Goal: Task Accomplishment & Management: Manage account settings

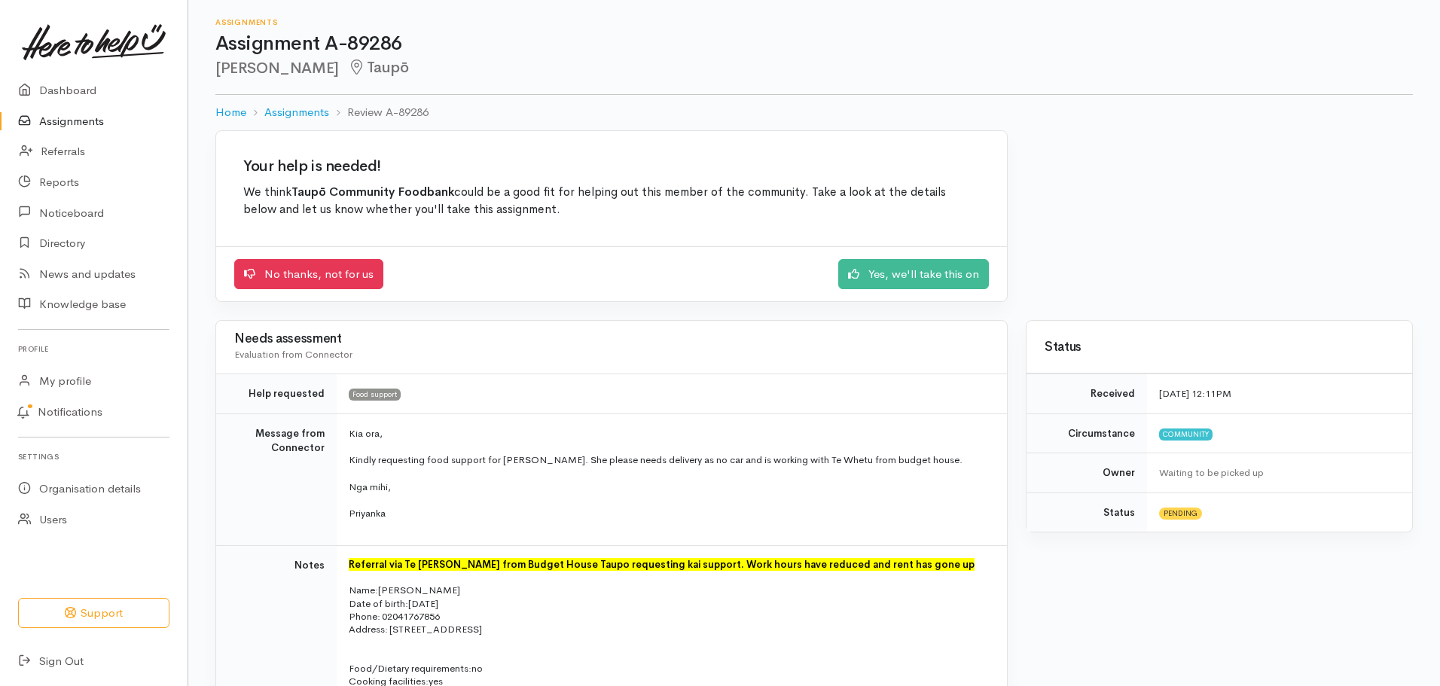
click at [93, 117] on link "Assignments" at bounding box center [94, 121] width 188 height 31
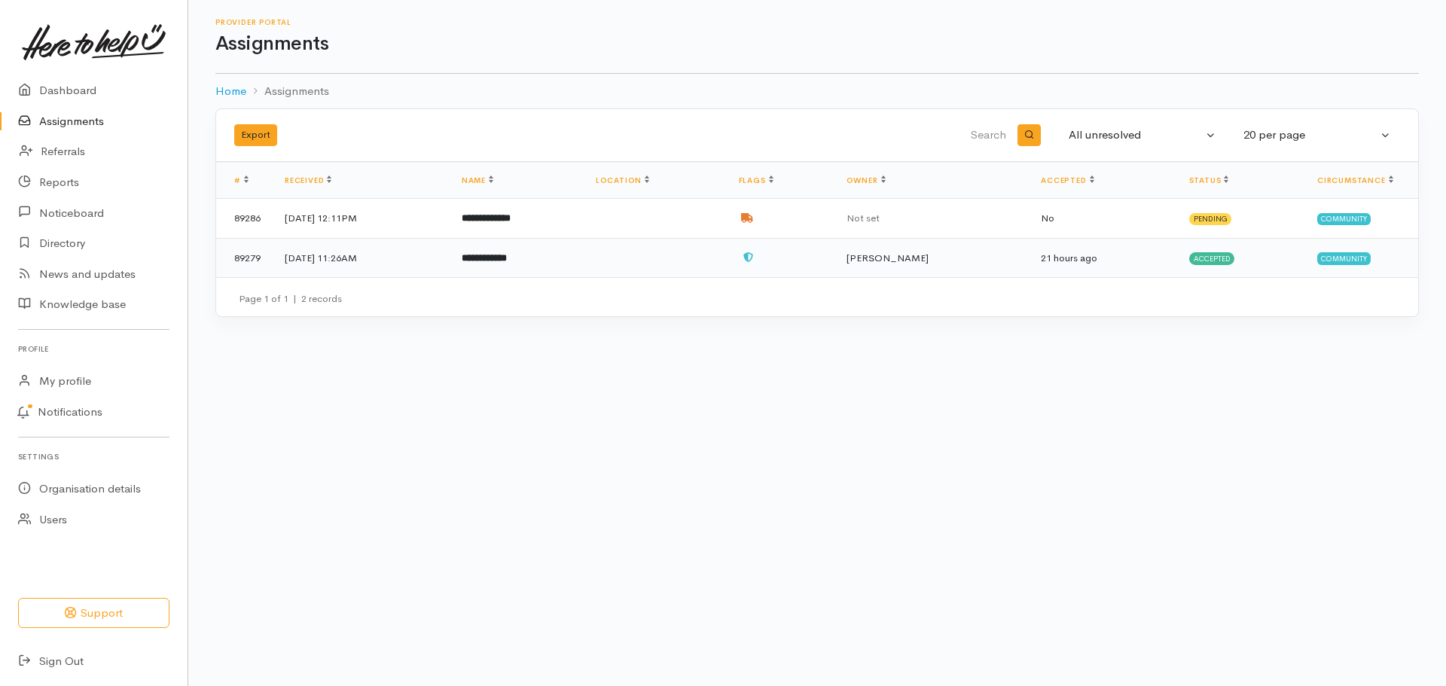
click at [584, 264] on td "**********" at bounding box center [517, 257] width 134 height 39
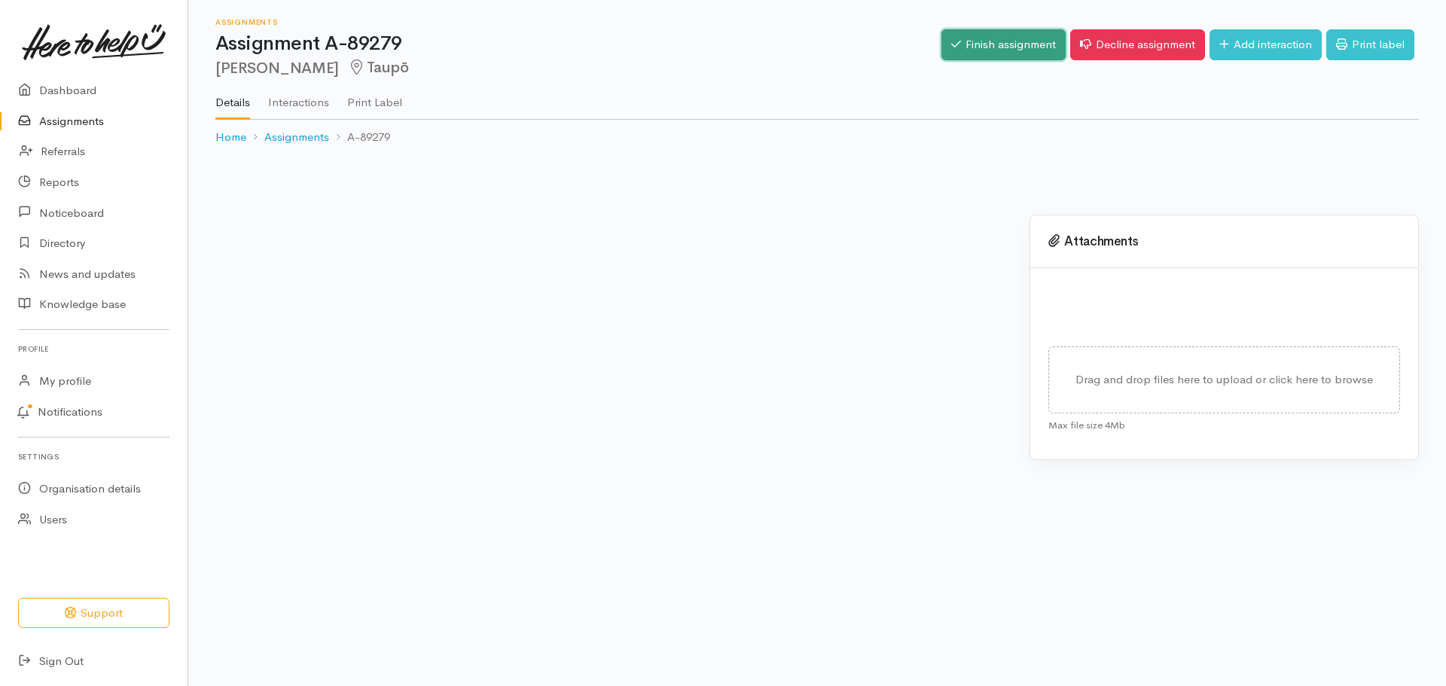
click at [1008, 40] on link "Finish assignment" at bounding box center [1003, 44] width 124 height 31
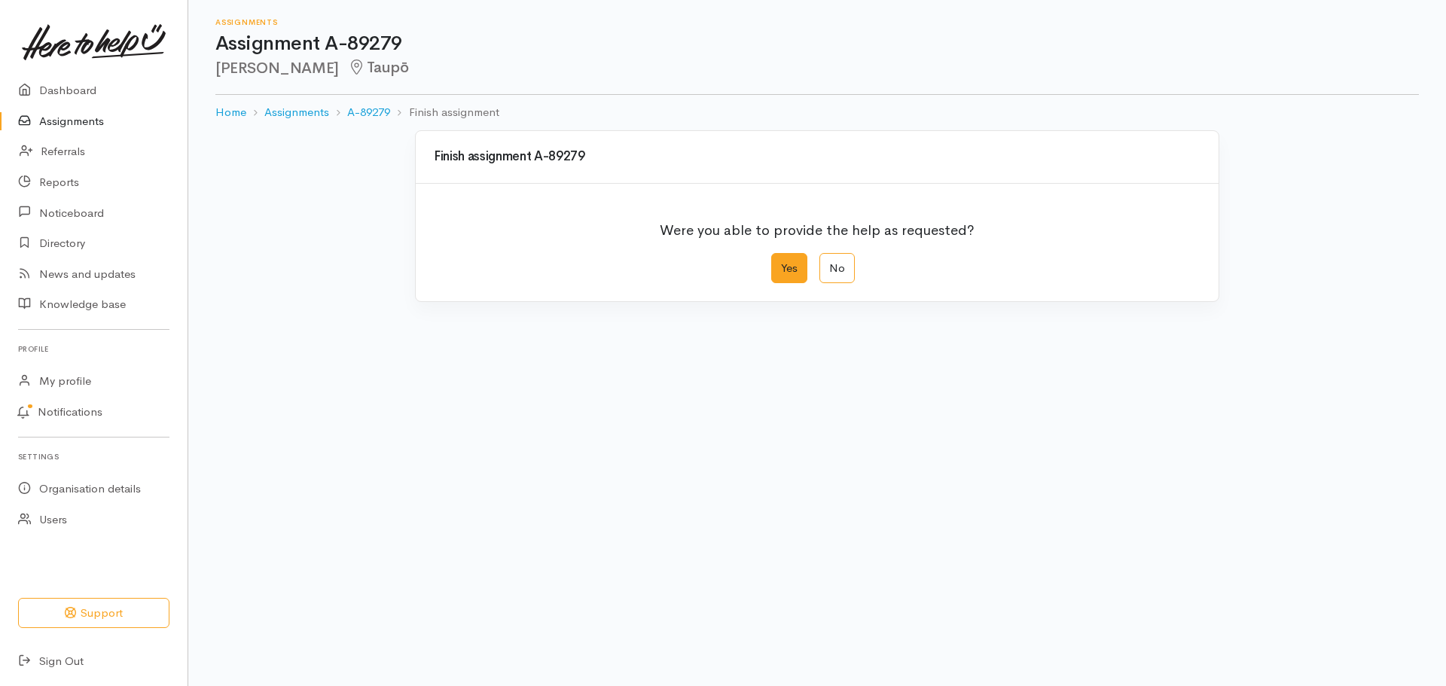
click at [784, 270] on label "Yes" at bounding box center [789, 268] width 36 height 31
click at [781, 263] on input "Yes" at bounding box center [776, 258] width 10 height 10
radio input "true"
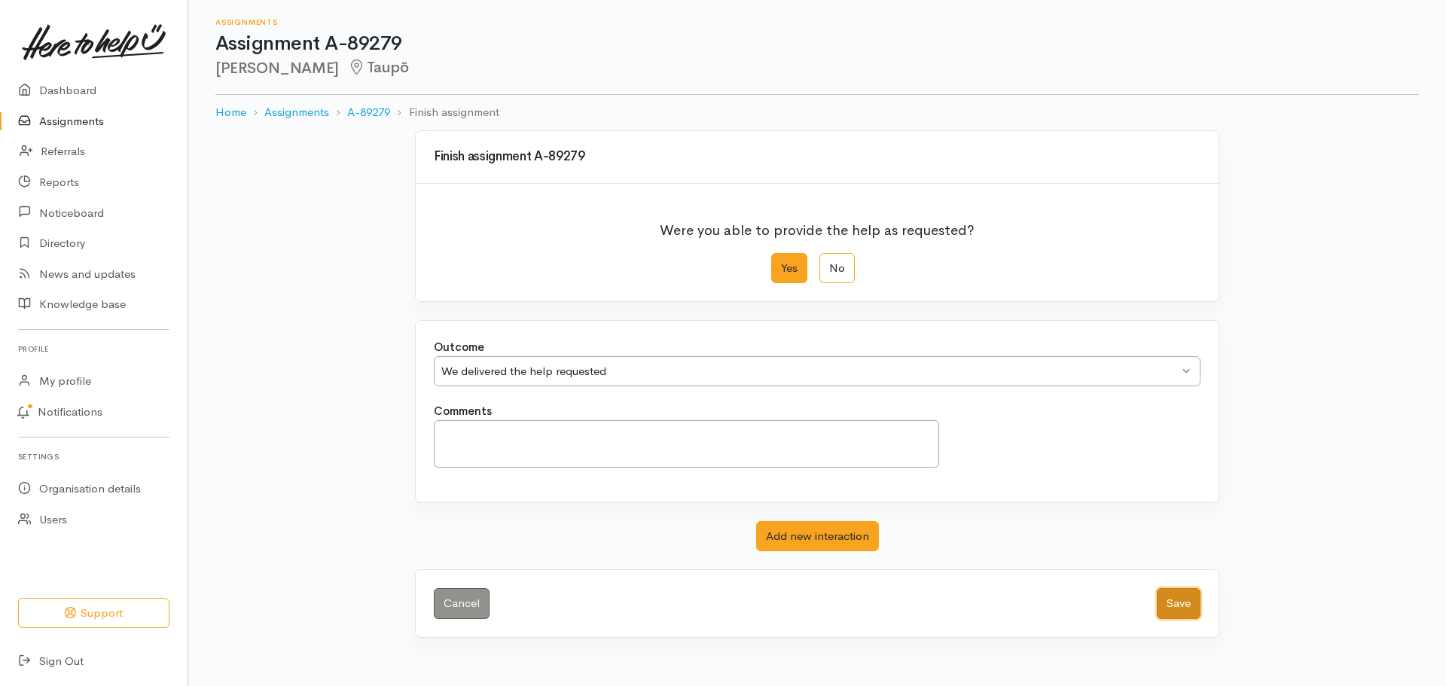
click at [1171, 599] on button "Save" at bounding box center [1179, 603] width 44 height 31
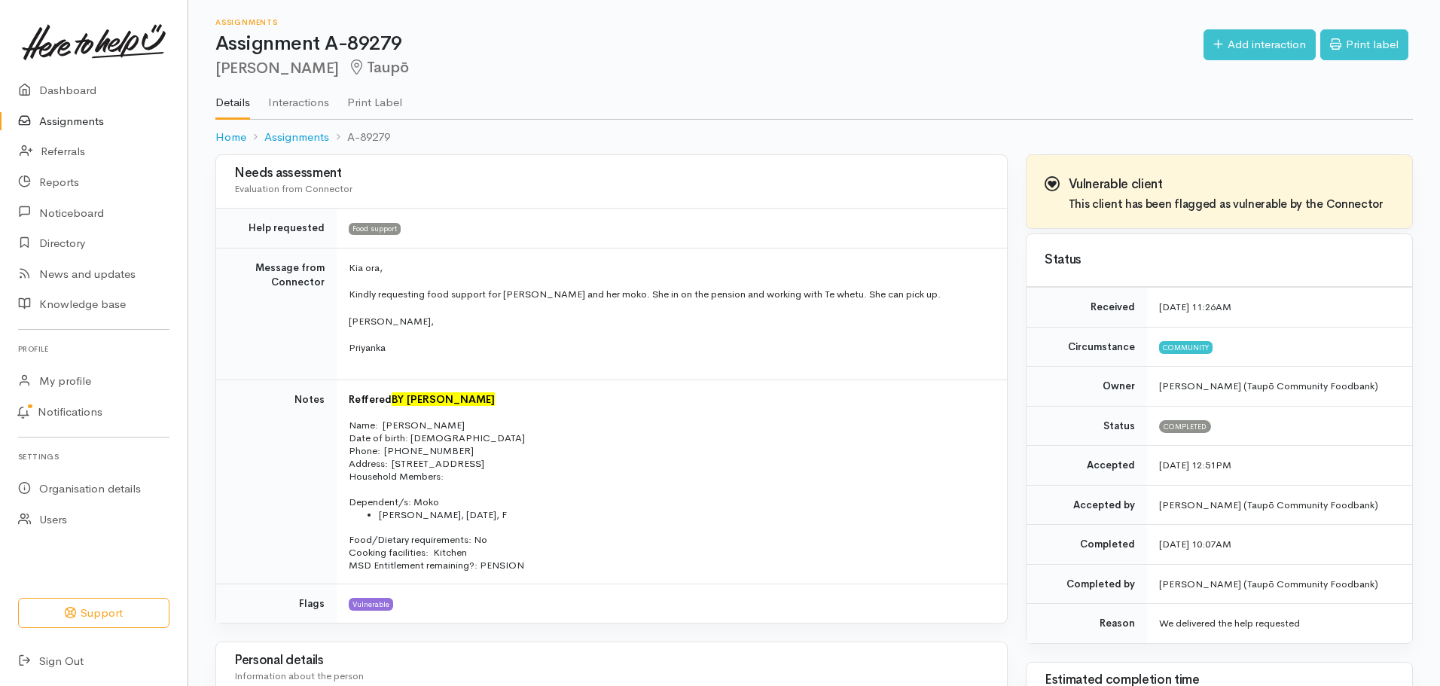
click at [71, 117] on link "Assignments" at bounding box center [94, 121] width 188 height 31
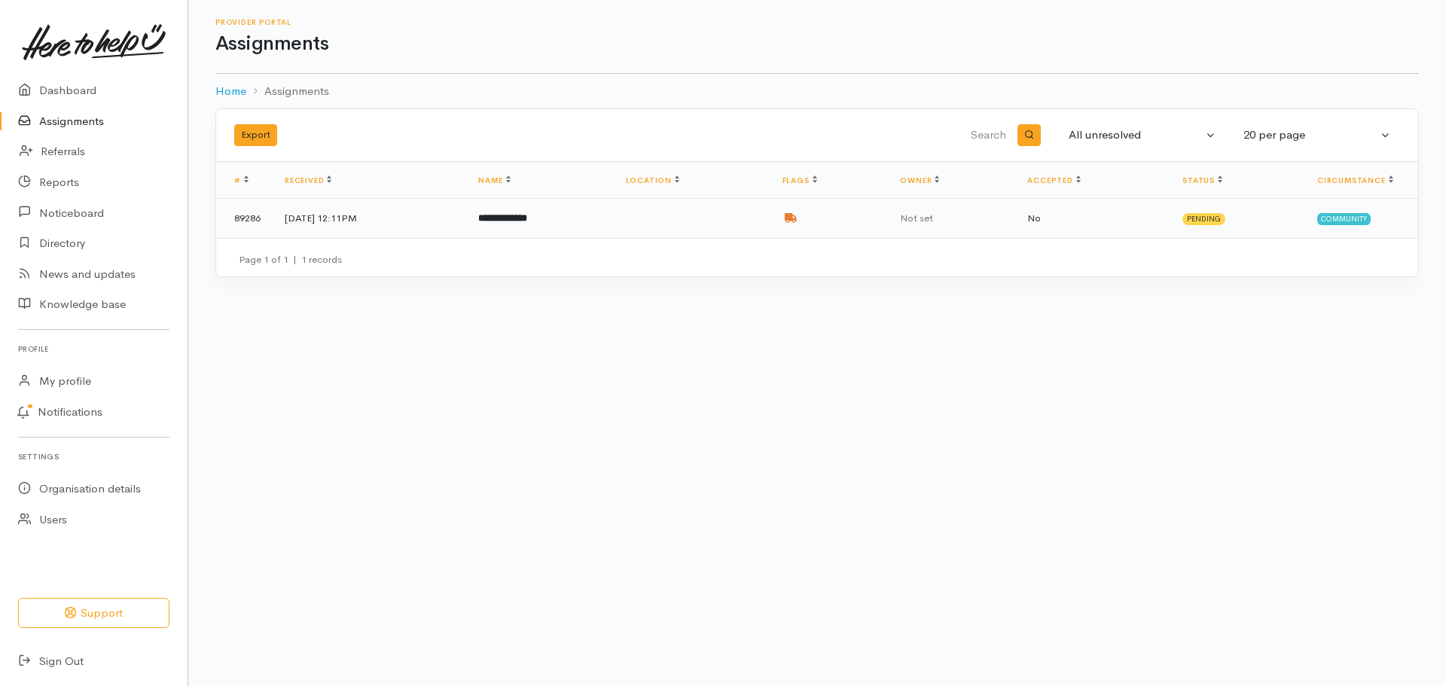
click at [613, 224] on td "**********" at bounding box center [539, 218] width 147 height 39
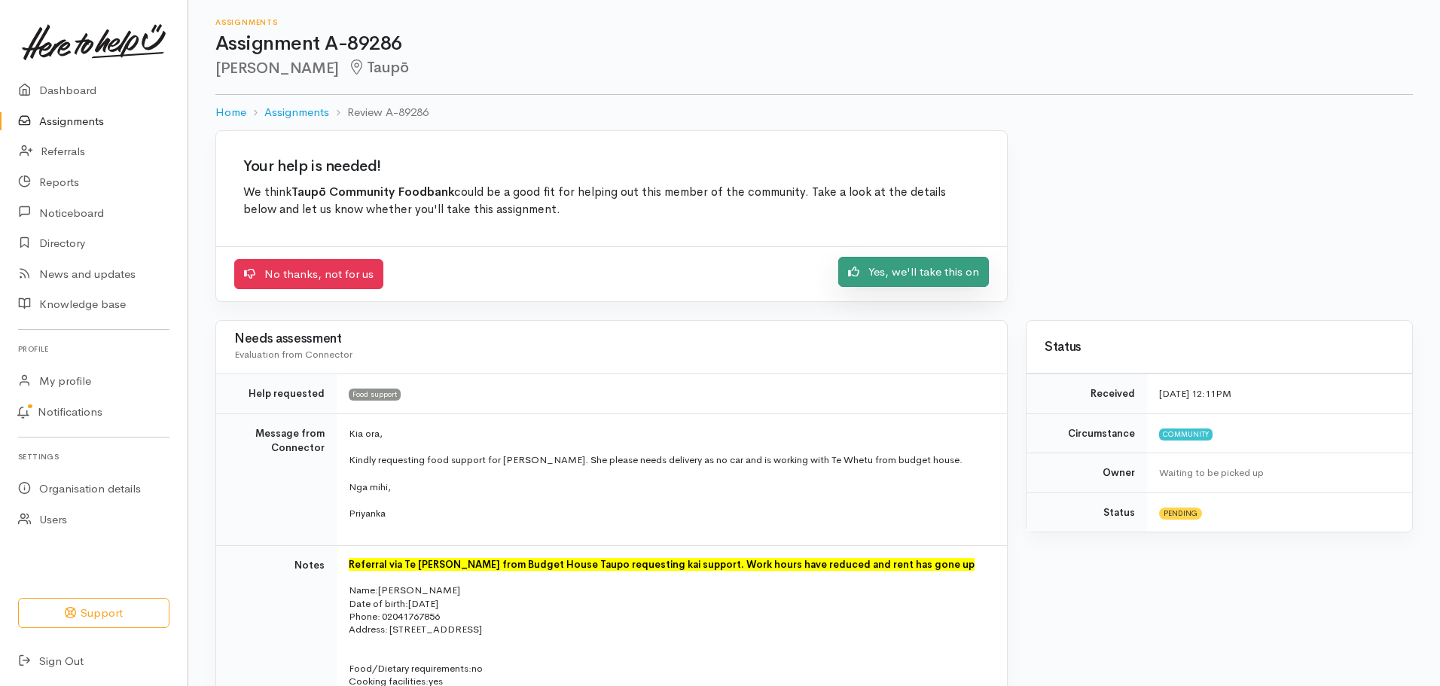
click at [941, 271] on link "Yes, we'll take this on" at bounding box center [913, 272] width 151 height 31
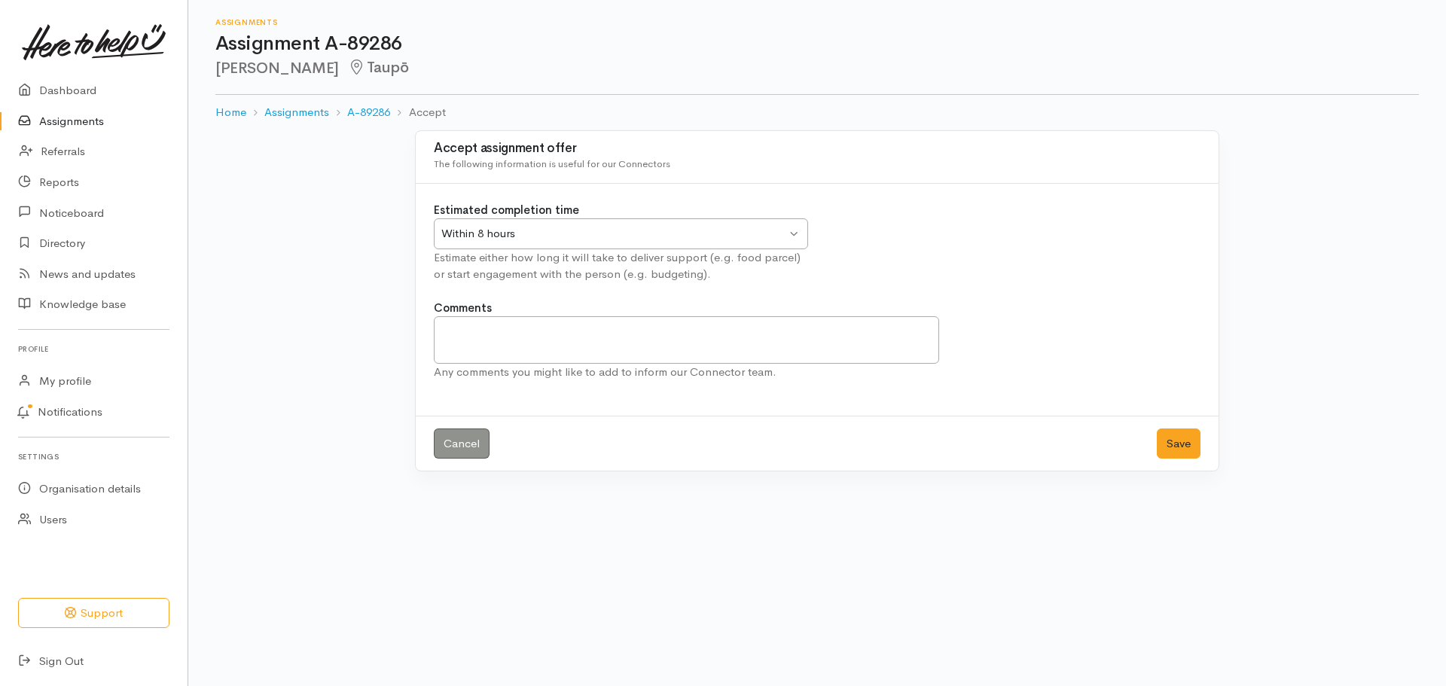
click at [794, 231] on div "Within 8 hours Within 8 hours" at bounding box center [621, 233] width 374 height 31
click at [1174, 444] on button "Save" at bounding box center [1179, 443] width 44 height 31
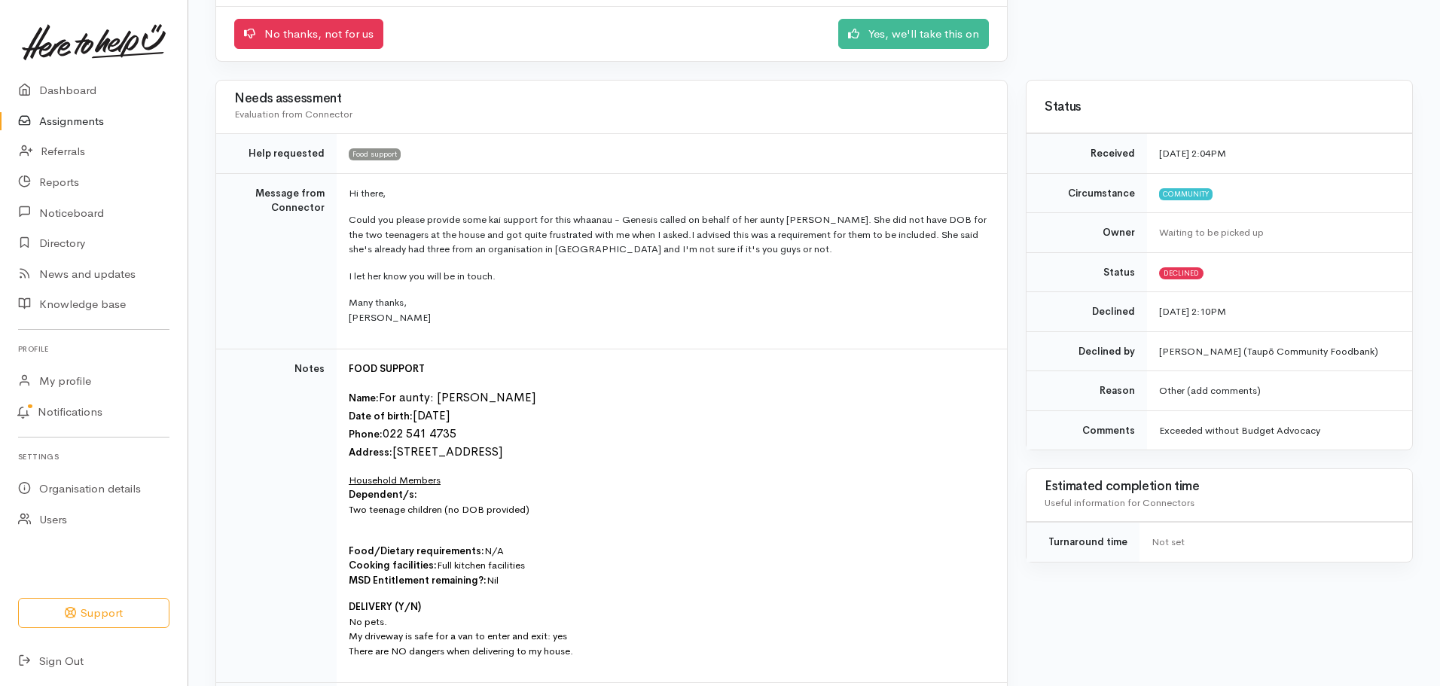
scroll to position [241, 0]
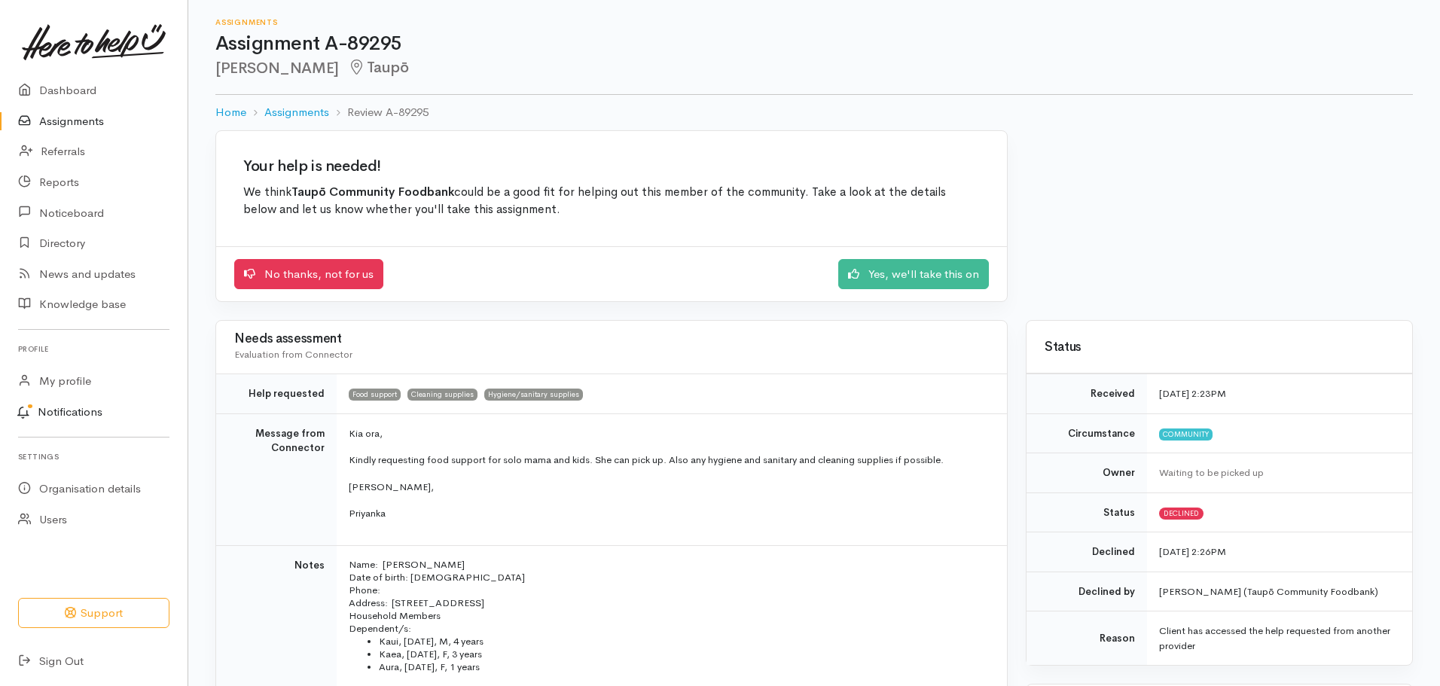
click at [90, 407] on link "Notifications" at bounding box center [91, 413] width 192 height 32
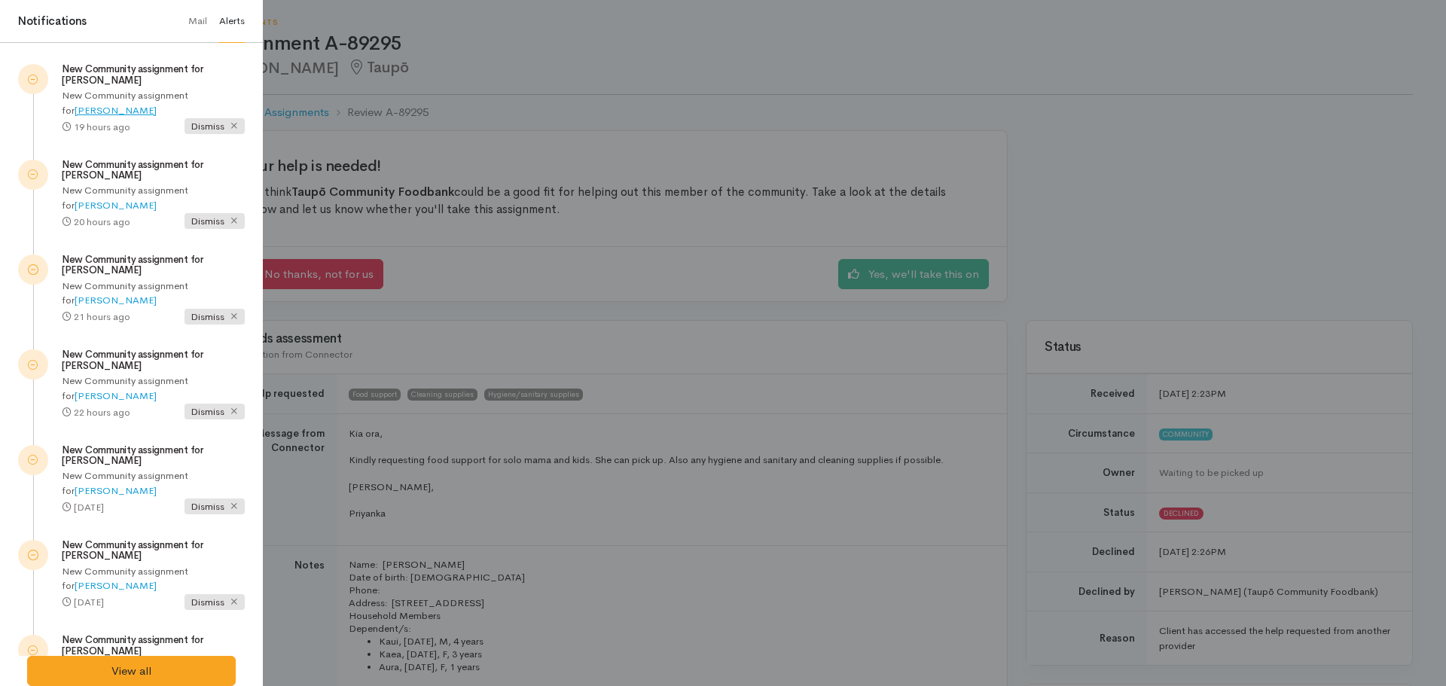
click at [105, 111] on link "[PERSON_NAME]" at bounding box center [116, 110] width 82 height 13
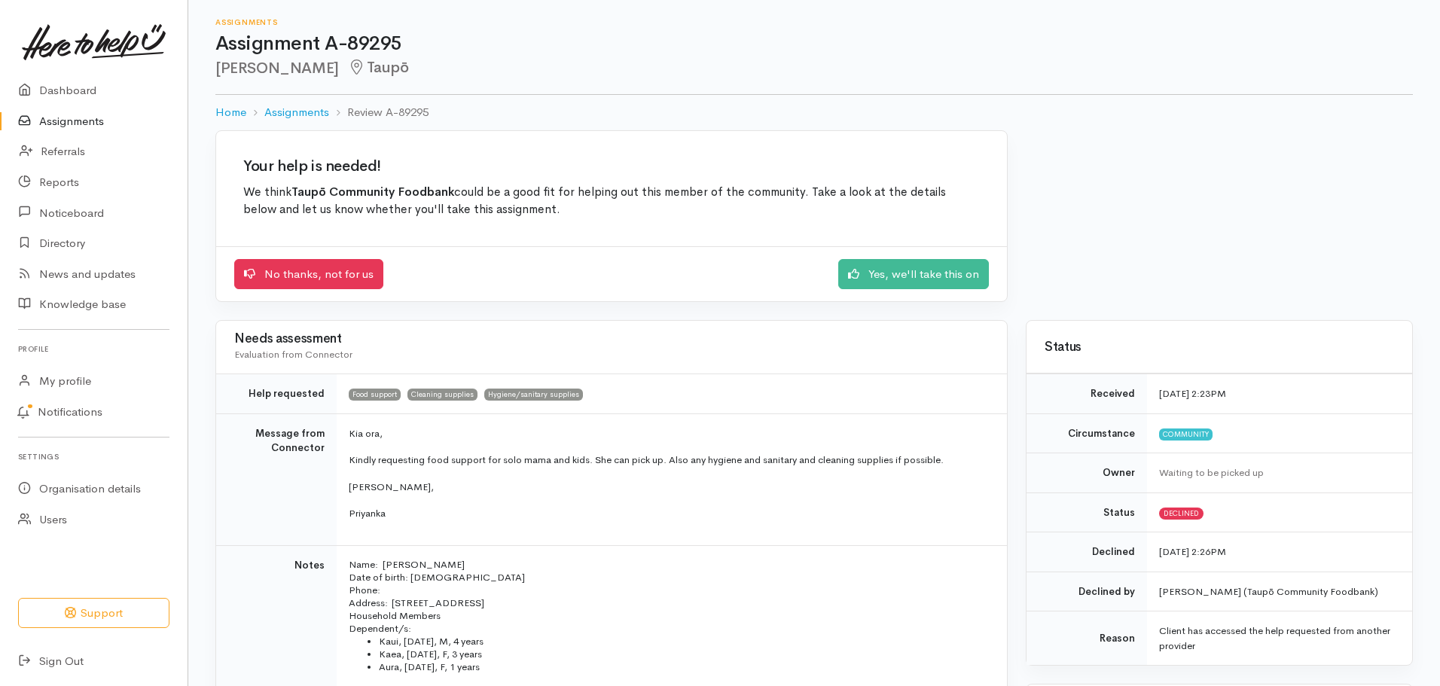
click at [88, 115] on link "Assignments" at bounding box center [94, 121] width 188 height 31
